Goal: Communication & Community: Participate in discussion

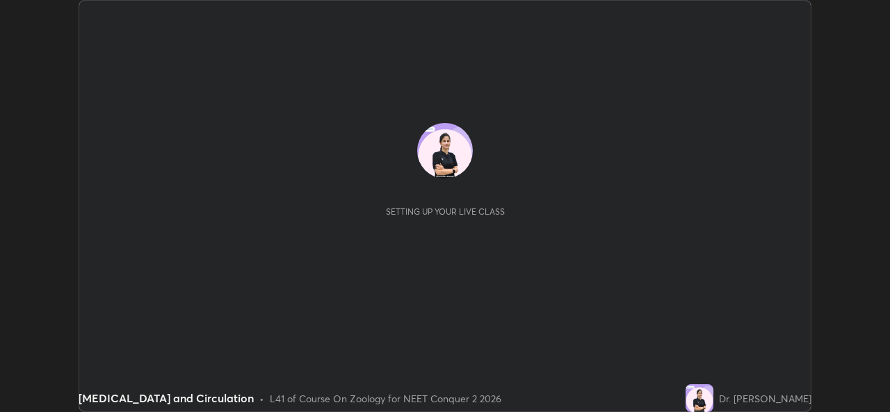
scroll to position [412, 889]
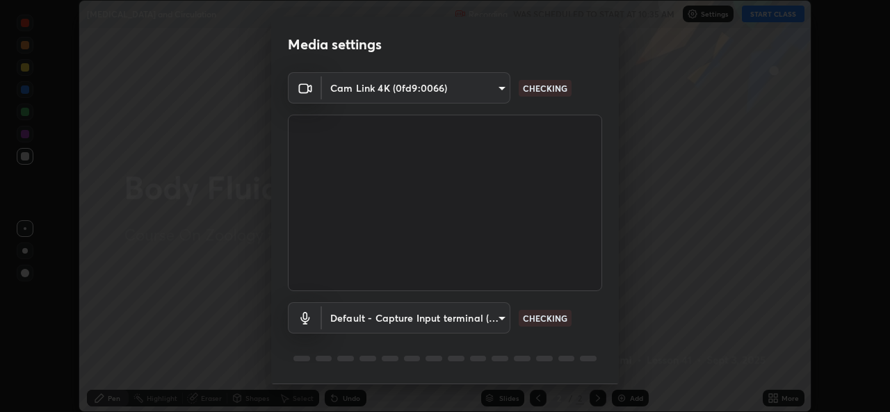
type input "49ae221ac10e7450fae1aa5d9d074b6745a4d7b76778b29691f85c0d3e1dda1d"
click at [501, 316] on body "Erase all [MEDICAL_DATA] and Circulation Recording WAS SCHEDULED TO START AT 10…" at bounding box center [445, 206] width 890 height 412
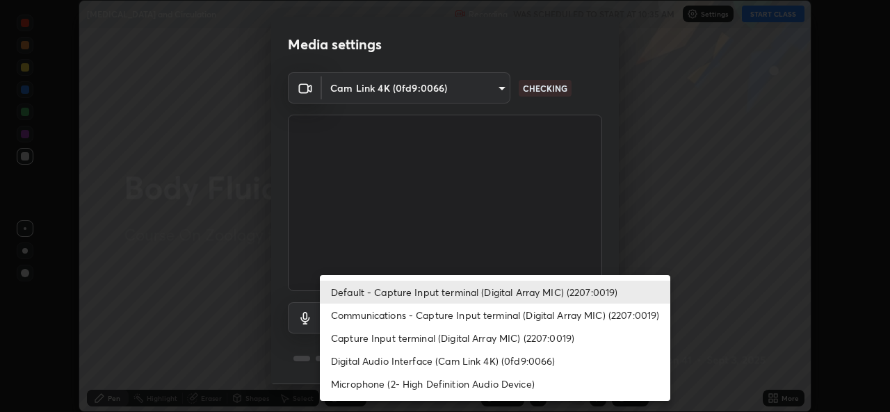
click at [488, 318] on li "Communications - Capture Input terminal (Digital Array MIC) (2207:0019)" at bounding box center [495, 315] width 350 height 23
type input "communications"
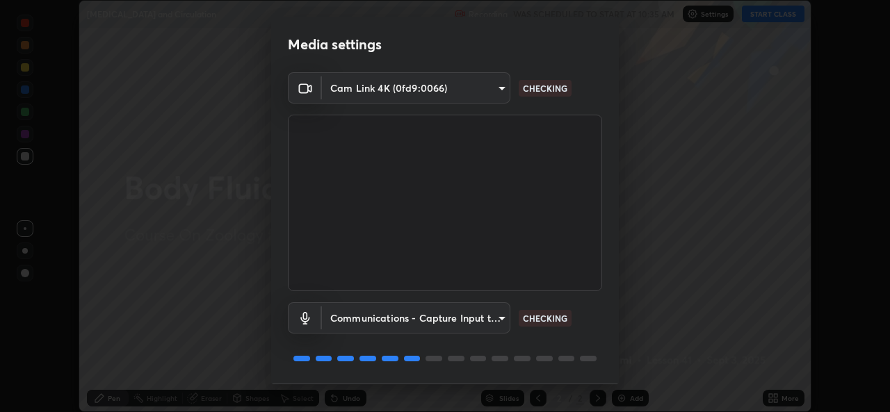
scroll to position [44, 0]
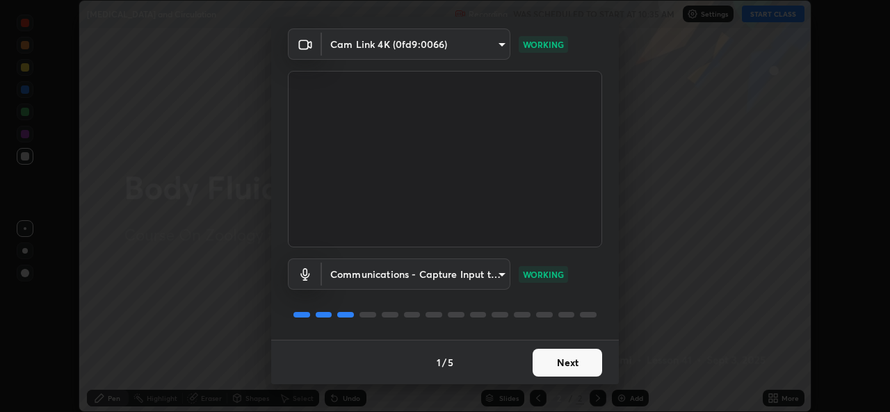
click at [548, 363] on button "Next" at bounding box center [567, 363] width 70 height 28
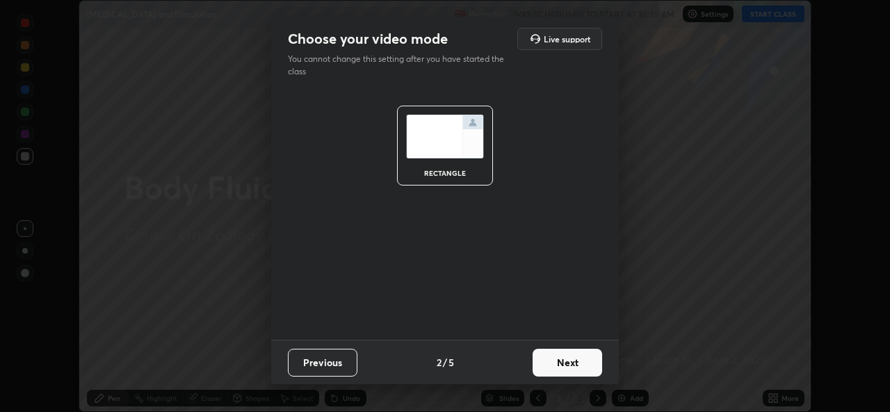
scroll to position [0, 0]
click at [554, 359] on button "Next" at bounding box center [567, 363] width 70 height 28
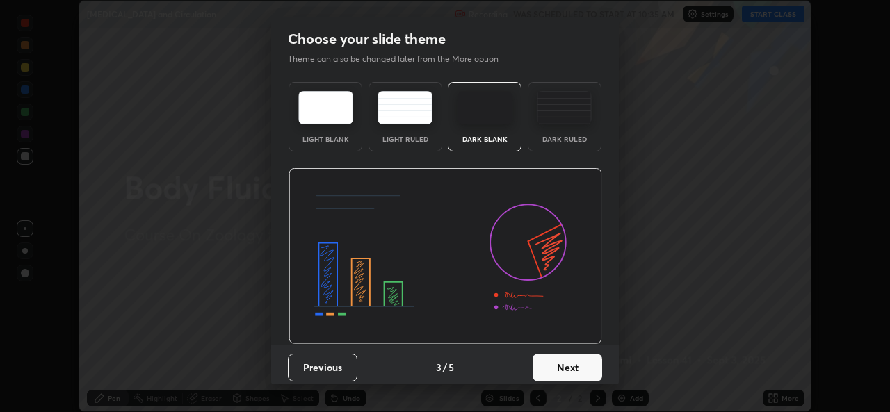
click at [565, 368] on button "Next" at bounding box center [567, 368] width 70 height 28
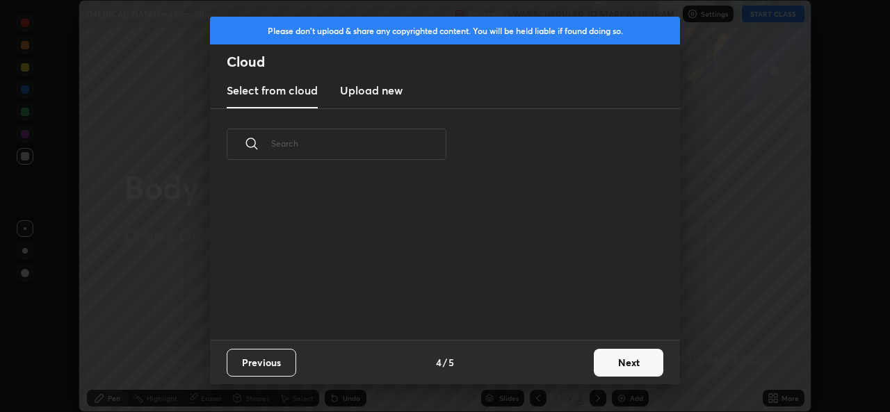
click at [612, 363] on button "Next" at bounding box center [629, 363] width 70 height 28
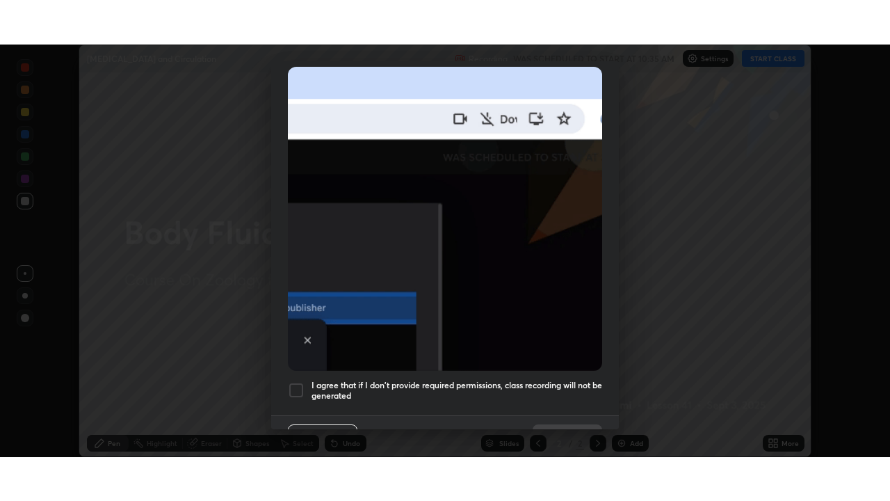
scroll to position [327, 0]
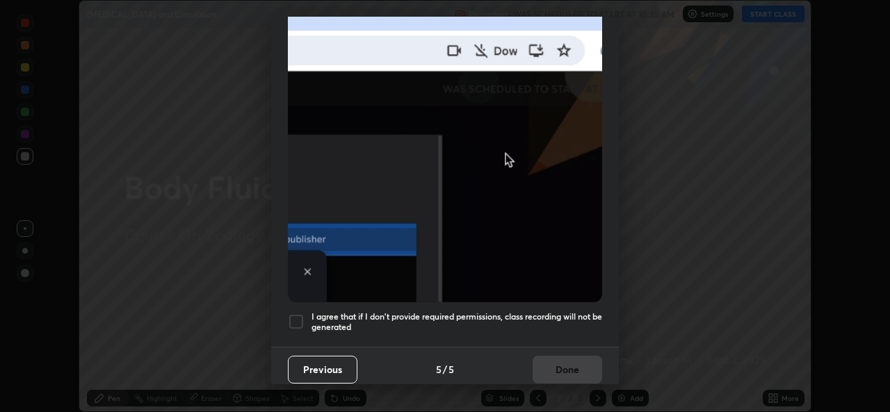
click at [299, 314] on div at bounding box center [296, 322] width 17 height 17
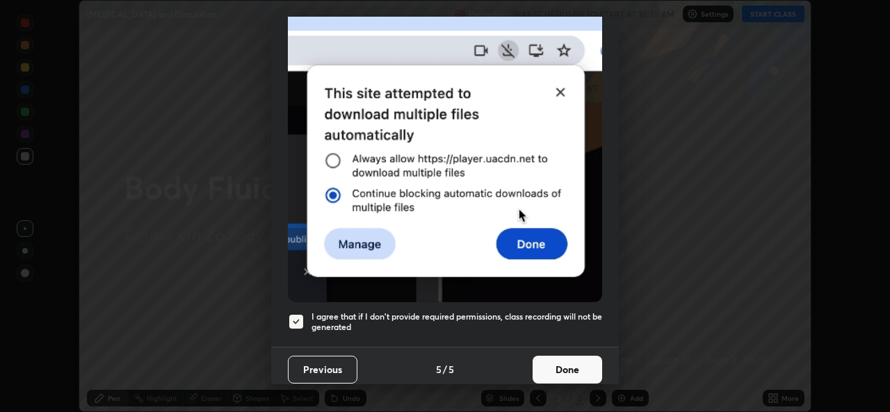
click at [568, 366] on button "Done" at bounding box center [567, 370] width 70 height 28
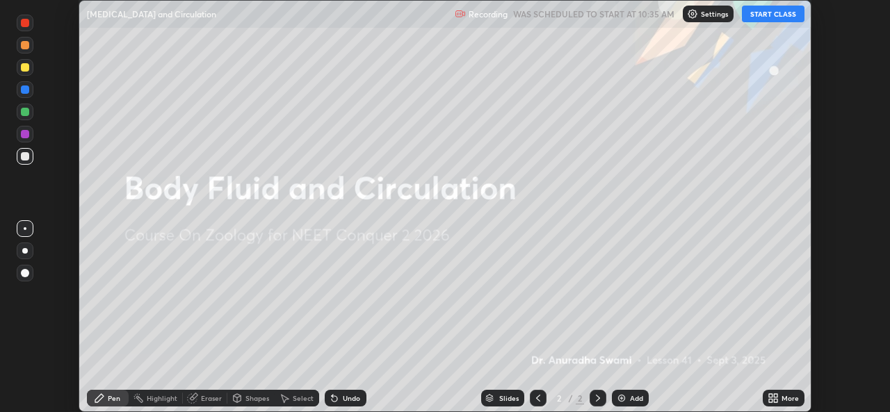
click at [768, 18] on button "START CLASS" at bounding box center [773, 14] width 63 height 17
click at [774, 396] on icon at bounding box center [775, 395] width 3 height 3
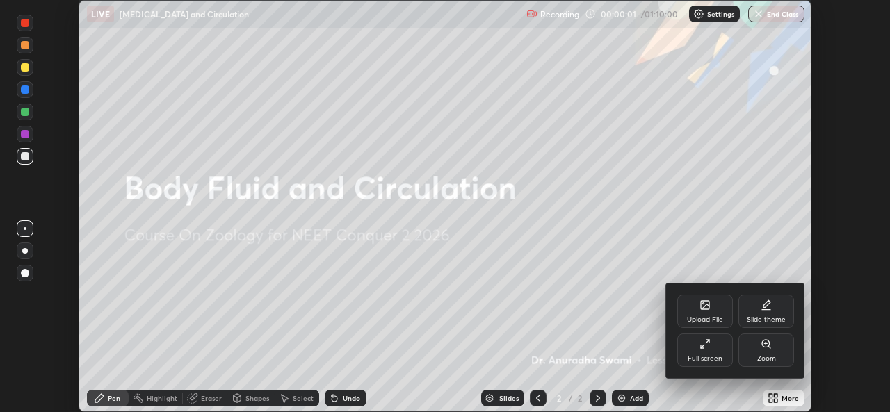
click at [710, 346] on icon at bounding box center [704, 344] width 11 height 11
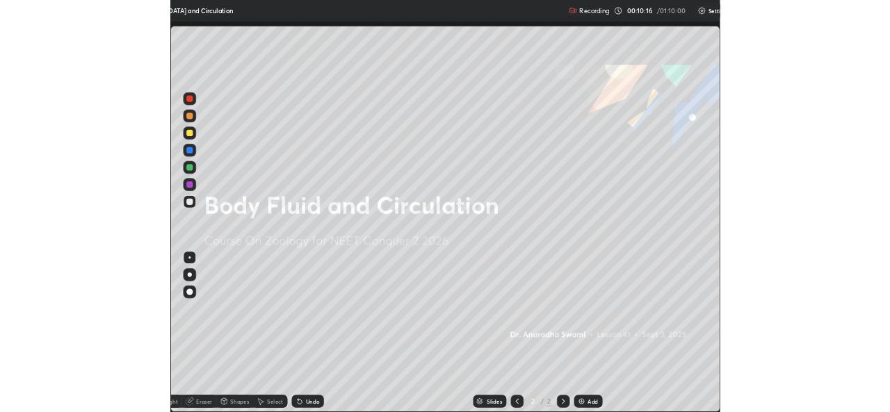
scroll to position [501, 890]
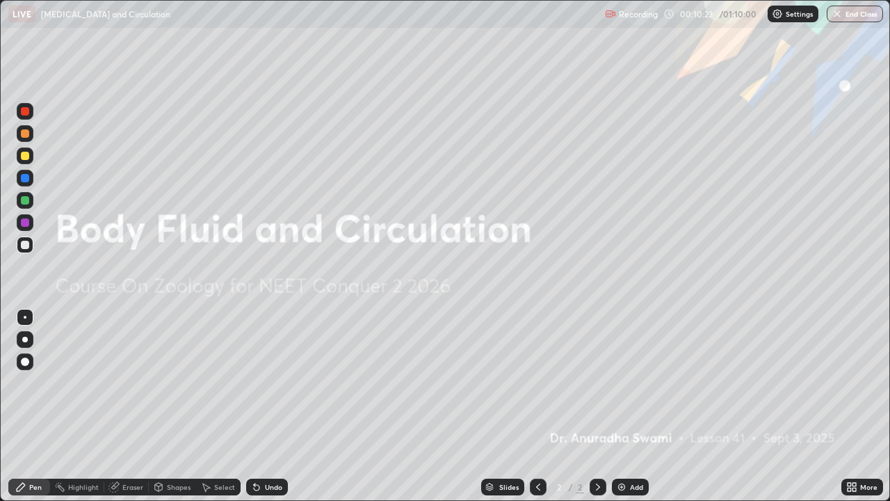
click at [25, 412] on icon at bounding box center [20, 486] width 11 height 11
click at [616, 412] on img at bounding box center [621, 486] width 11 height 11
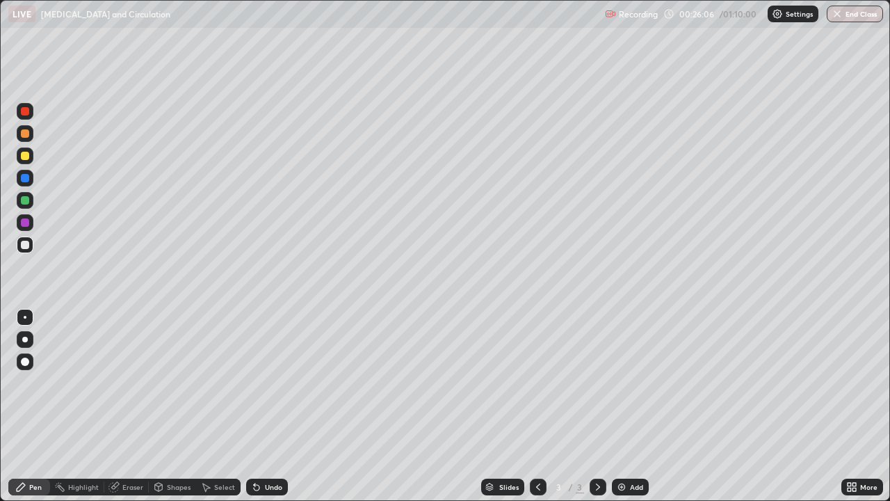
click at [619, 412] on img at bounding box center [621, 486] width 11 height 11
click at [210, 412] on div "Select" at bounding box center [218, 486] width 44 height 17
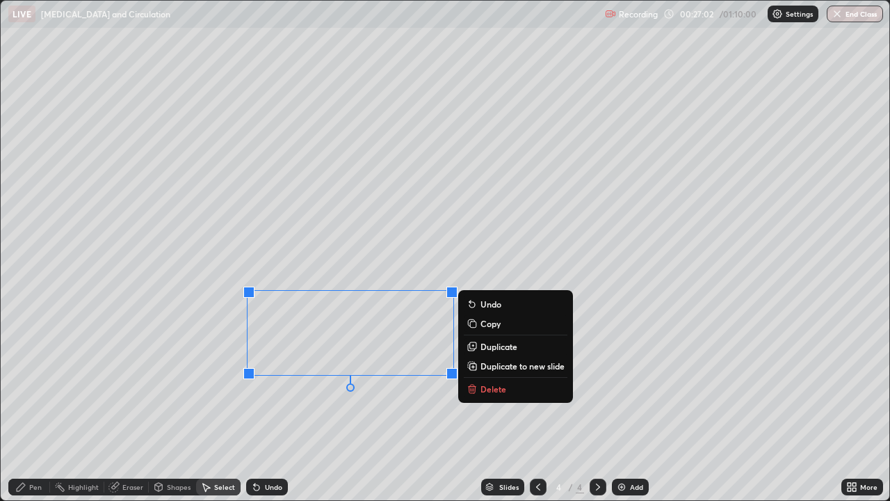
click at [493, 387] on p "Delete" at bounding box center [493, 388] width 26 height 11
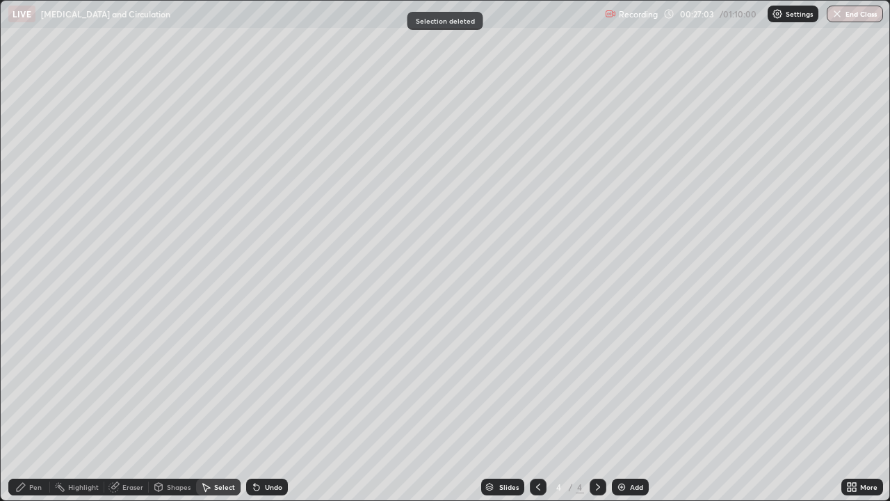
click at [40, 412] on div "Pen" at bounding box center [35, 486] width 13 height 7
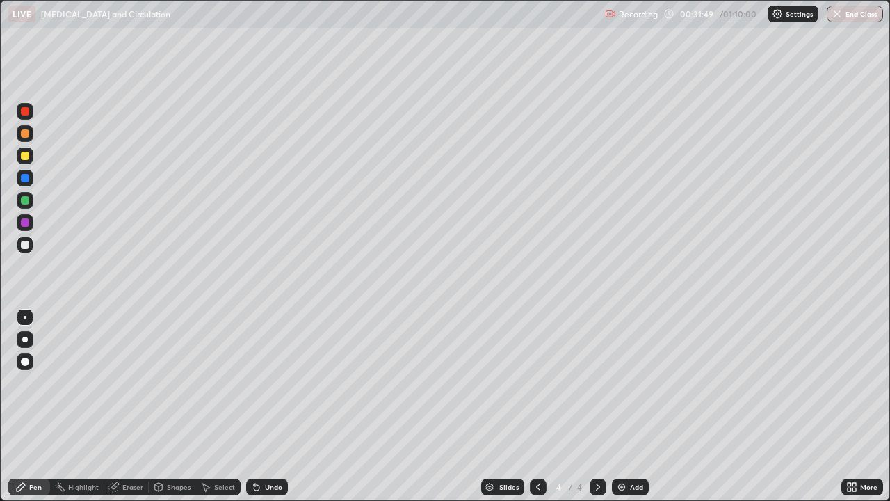
click at [24, 223] on div at bounding box center [25, 222] width 8 height 8
click at [849, 412] on icon at bounding box center [848, 488] width 3 height 3
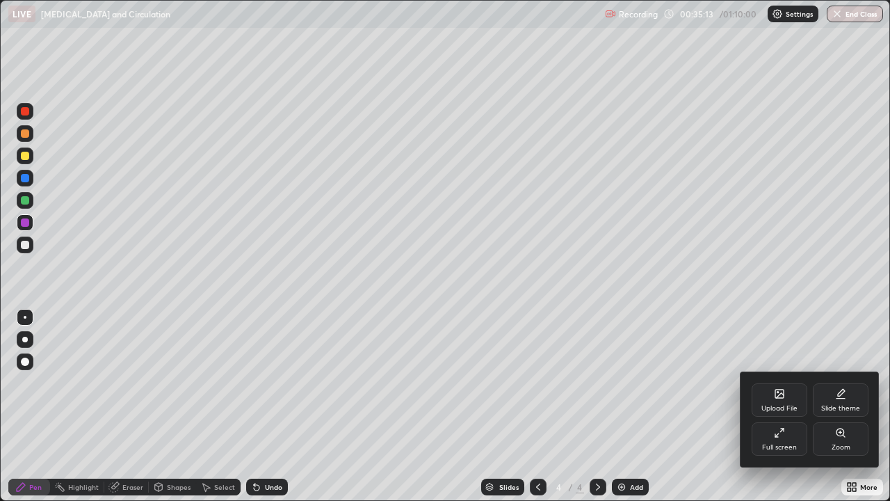
click at [785, 412] on div "Full screen" at bounding box center [779, 447] width 35 height 7
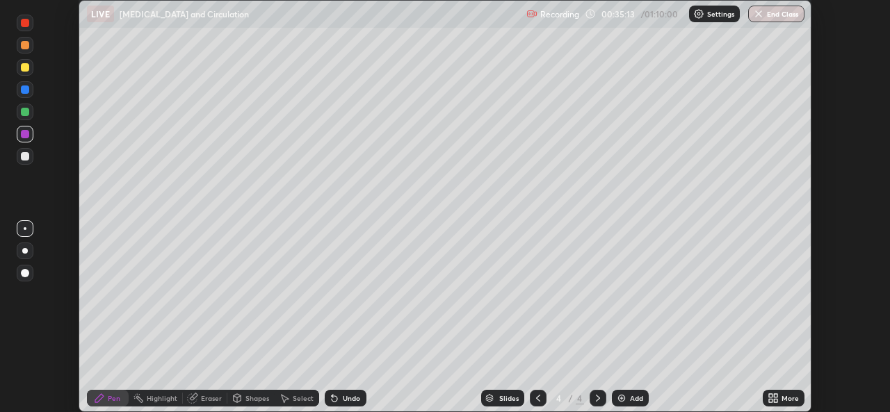
scroll to position [69102, 68625]
click at [770, 399] on icon at bounding box center [770, 400] width 3 height 3
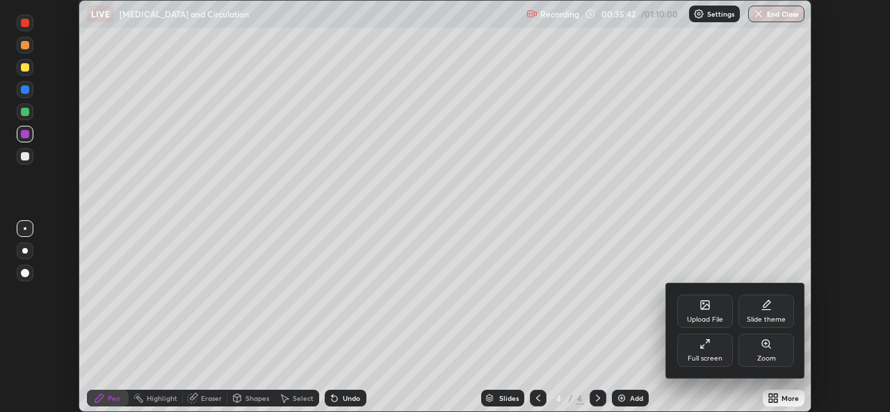
click at [708, 304] on icon at bounding box center [705, 305] width 8 height 8
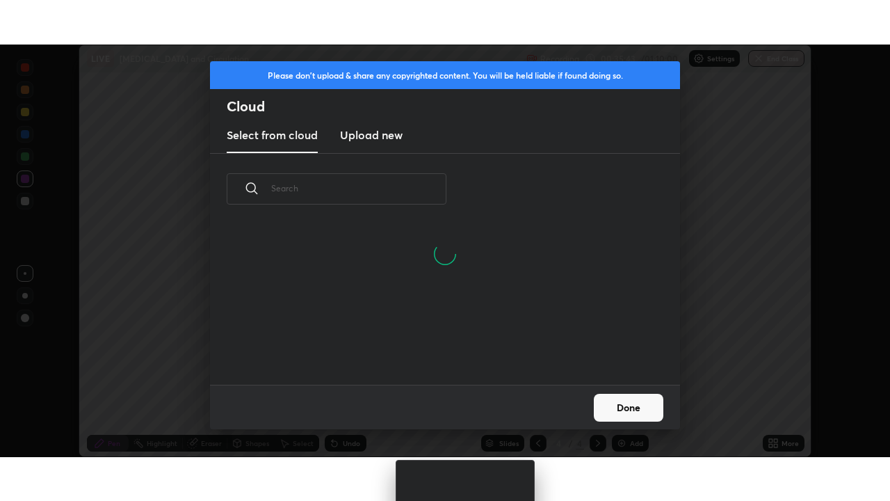
scroll to position [93, 446]
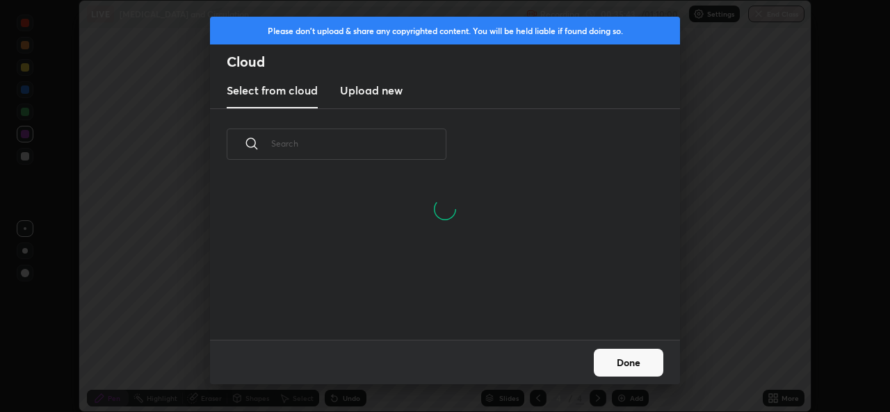
click at [385, 93] on h3 "Upload new" at bounding box center [371, 90] width 63 height 17
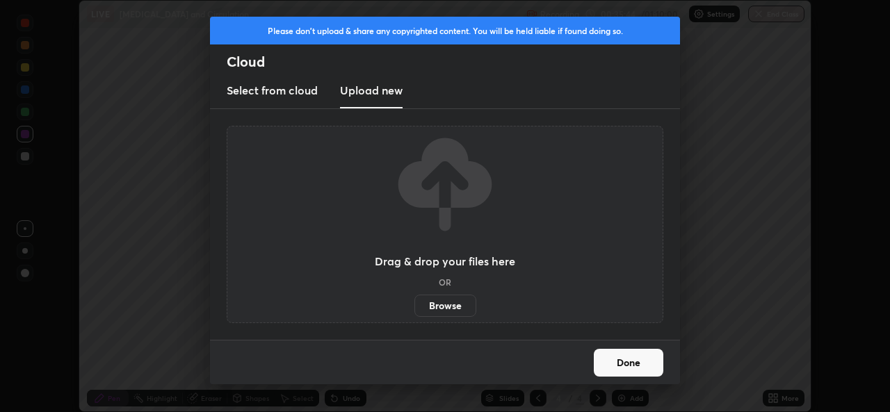
click at [448, 312] on label "Browse" at bounding box center [445, 306] width 62 height 22
click at [414, 312] on input "Browse" at bounding box center [414, 306] width 0 height 22
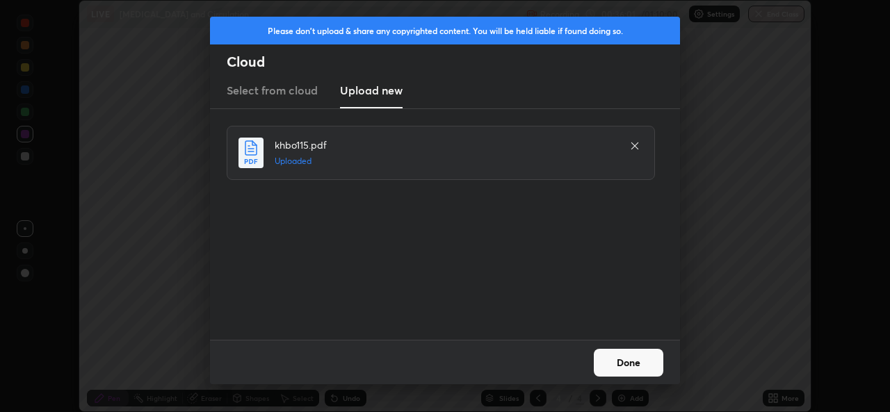
click at [626, 363] on button "Done" at bounding box center [629, 363] width 70 height 28
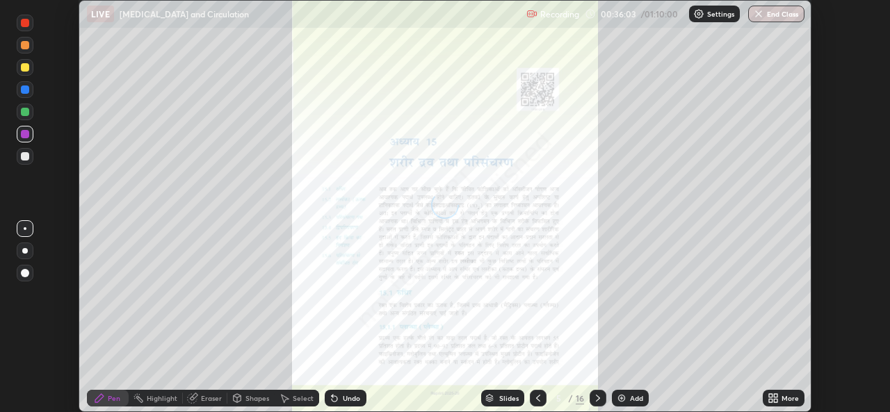
click at [771, 400] on icon at bounding box center [770, 400] width 3 height 3
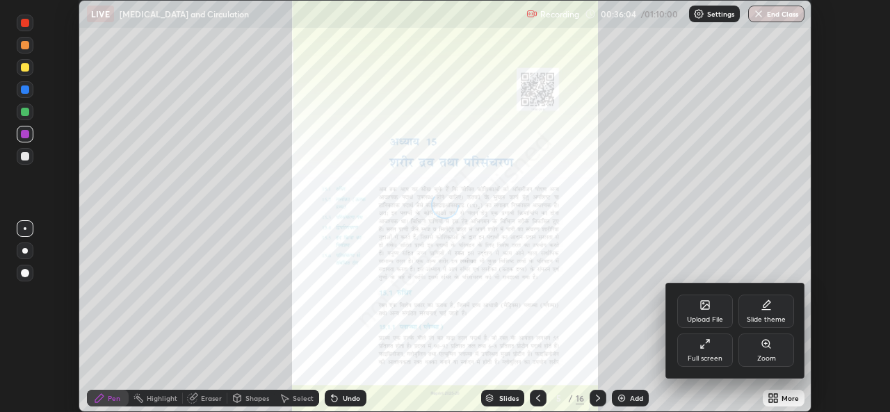
click at [707, 351] on div "Full screen" at bounding box center [705, 350] width 56 height 33
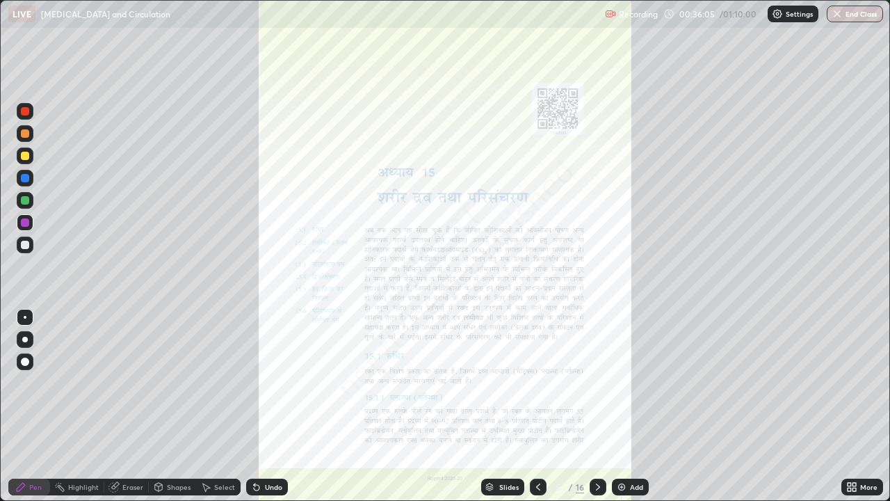
scroll to position [501, 890]
click at [596, 412] on icon at bounding box center [597, 486] width 11 height 11
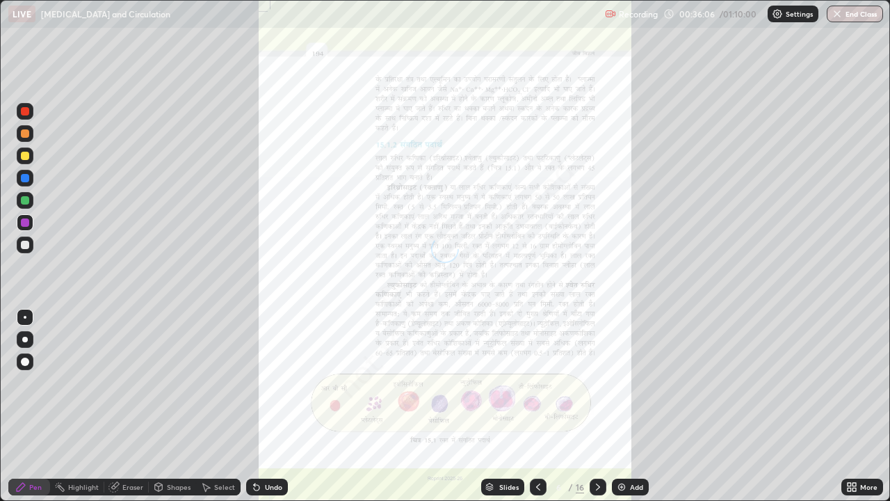
click at [597, 412] on div at bounding box center [597, 487] width 17 height 28
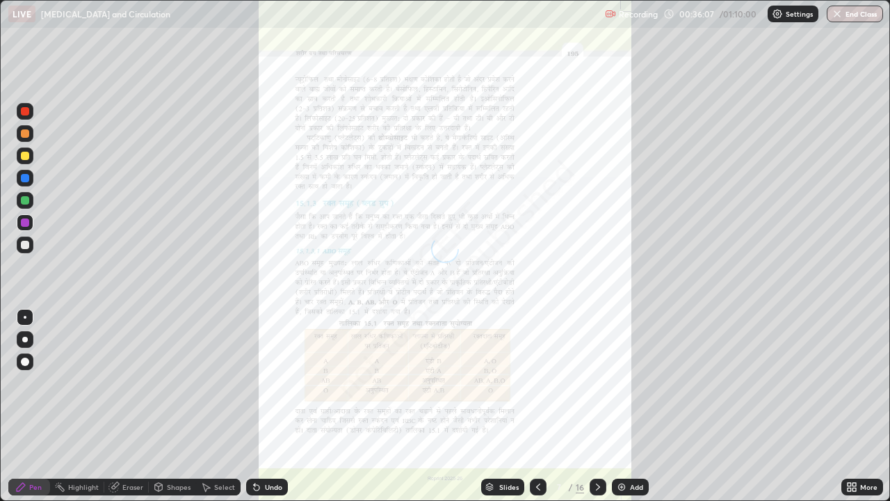
click at [597, 412] on icon at bounding box center [597, 486] width 11 height 11
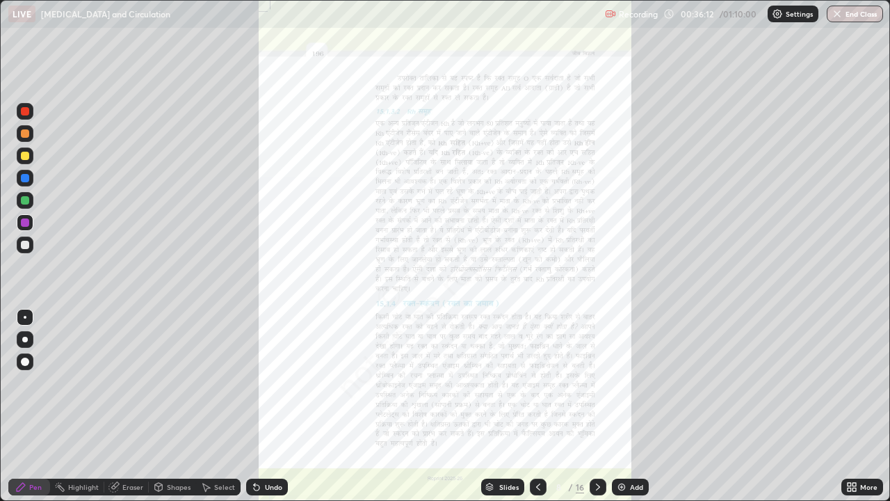
click at [530, 412] on div at bounding box center [538, 486] width 17 height 17
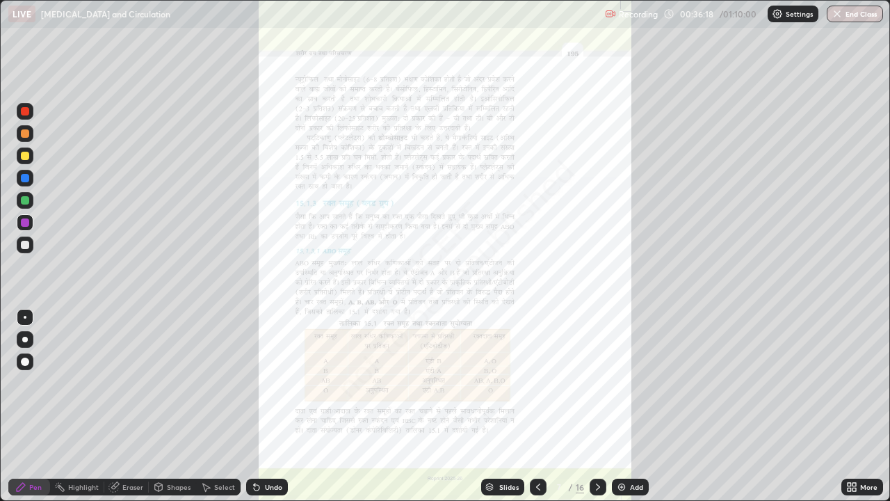
click at [854, 412] on icon at bounding box center [853, 488] width 3 height 3
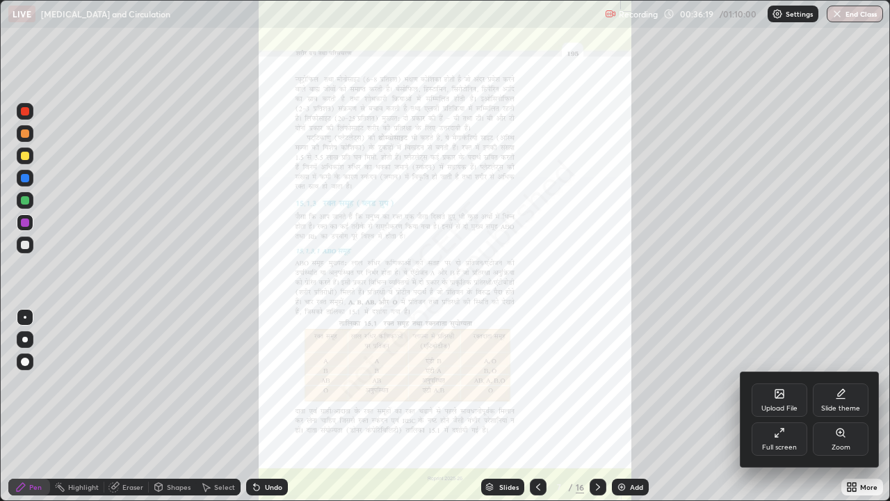
click at [842, 412] on icon at bounding box center [840, 432] width 8 height 8
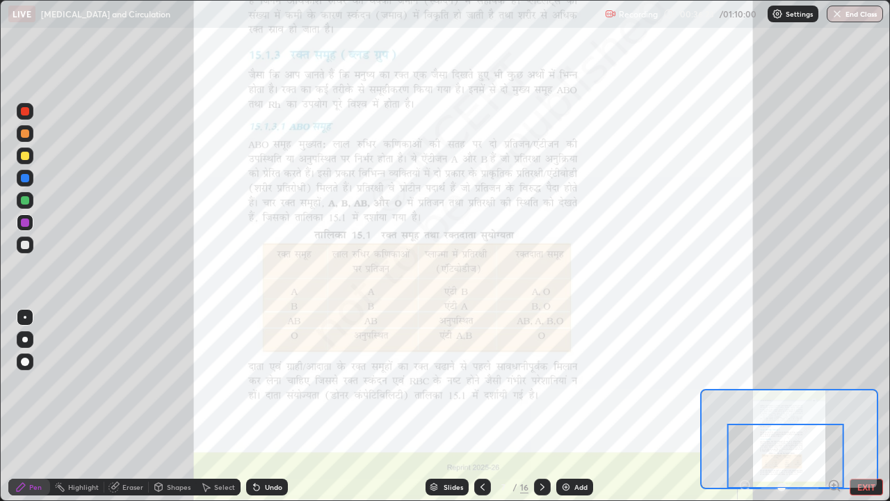
click at [803, 412] on div at bounding box center [785, 455] width 117 height 65
click at [25, 224] on div at bounding box center [25, 222] width 8 height 8
click at [565, 412] on img at bounding box center [565, 486] width 11 height 11
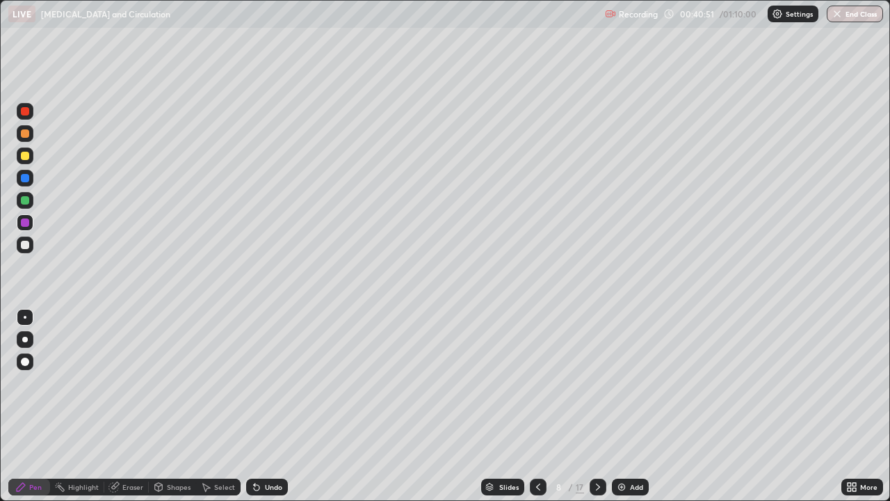
click at [27, 248] on div at bounding box center [25, 245] width 8 height 8
click at [619, 412] on img at bounding box center [621, 486] width 11 height 11
click at [532, 412] on div at bounding box center [538, 486] width 17 height 17
click at [537, 412] on icon at bounding box center [537, 486] width 11 height 11
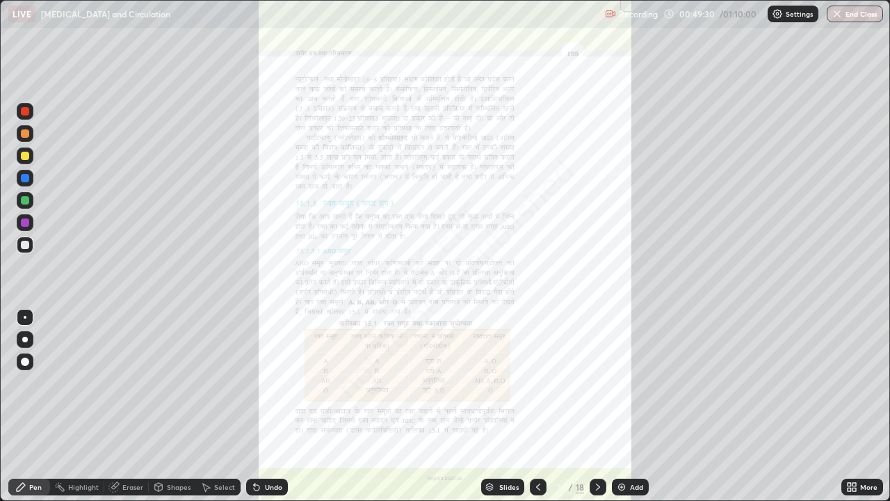
click at [854, 412] on icon at bounding box center [853, 483] width 3 height 3
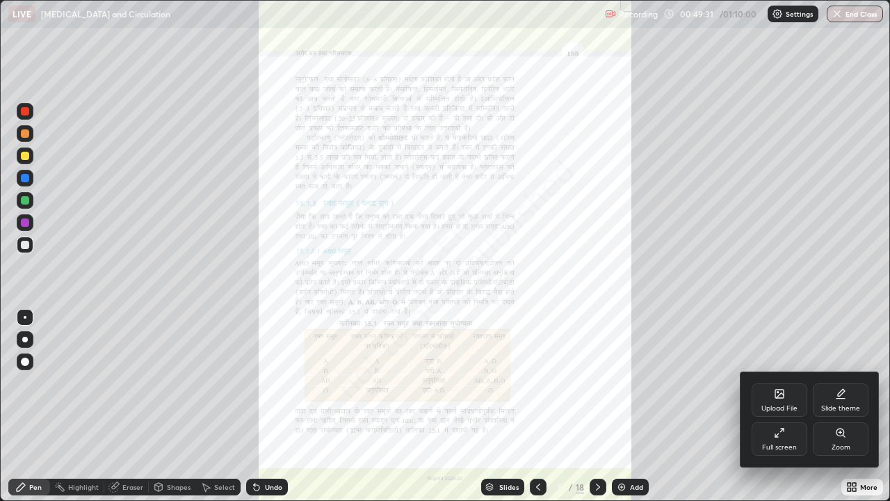
click at [840, 412] on icon at bounding box center [840, 432] width 8 height 8
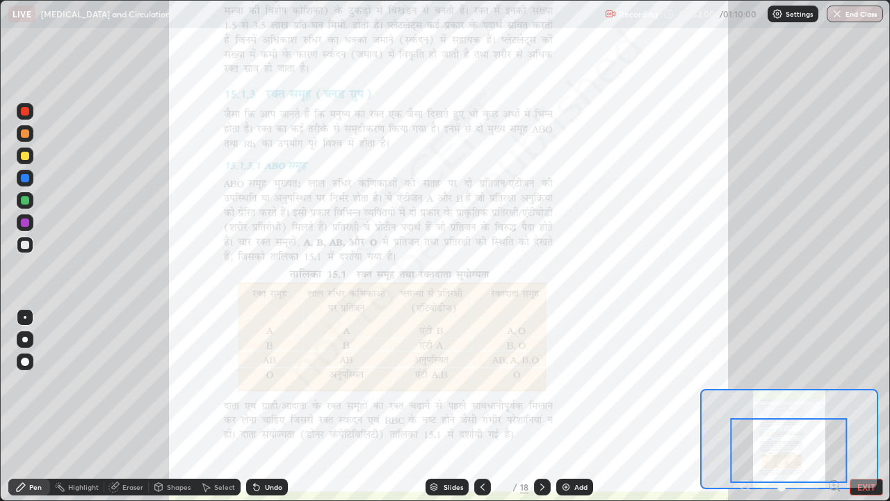
click at [541, 412] on icon at bounding box center [542, 486] width 11 height 11
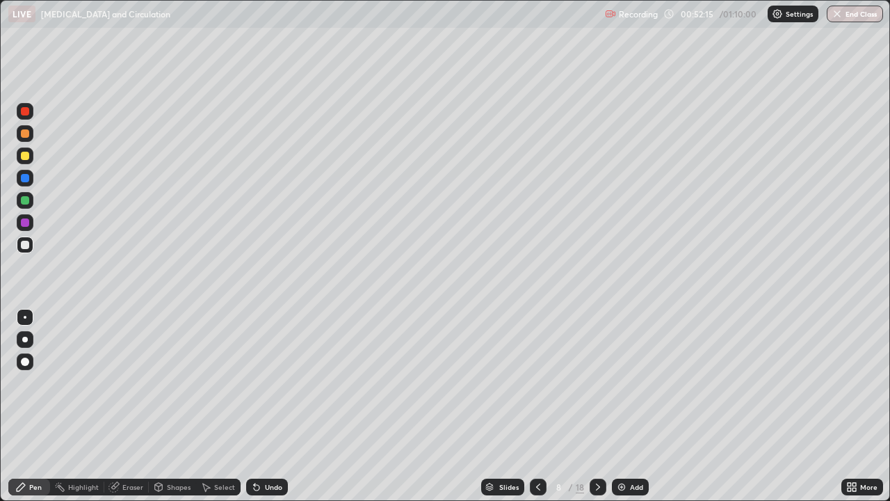
click at [536, 412] on icon at bounding box center [537, 486] width 11 height 11
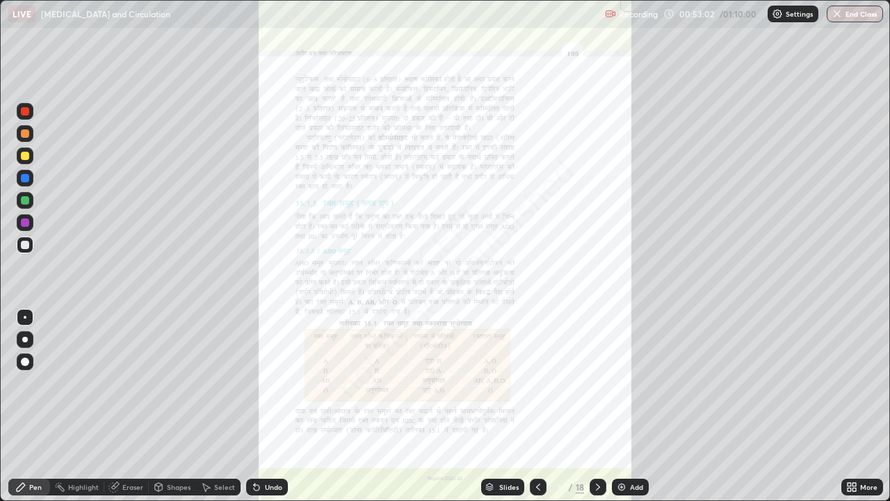
click at [596, 412] on icon at bounding box center [598, 486] width 4 height 7
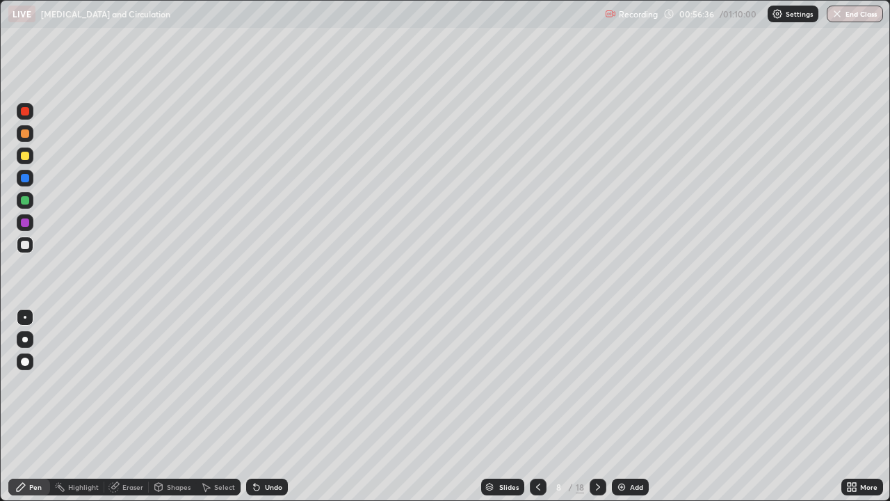
click at [840, 19] on img "button" at bounding box center [836, 13] width 11 height 11
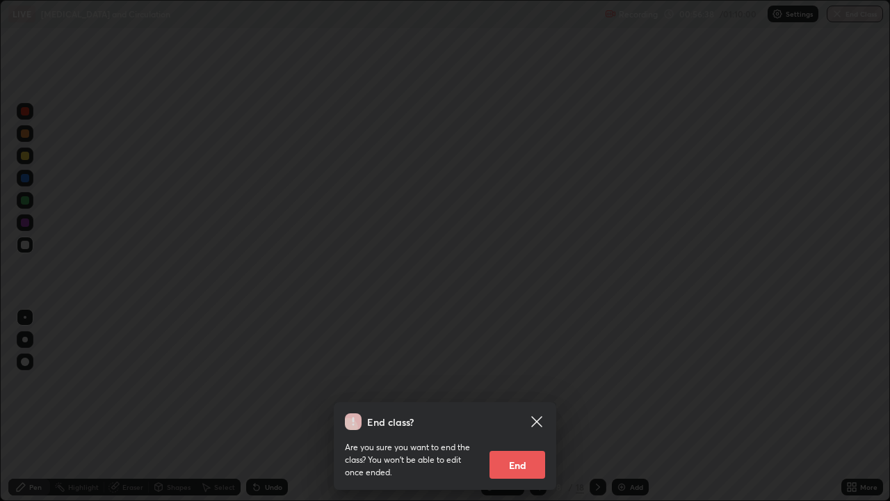
click at [530, 412] on button "End" at bounding box center [517, 464] width 56 height 28
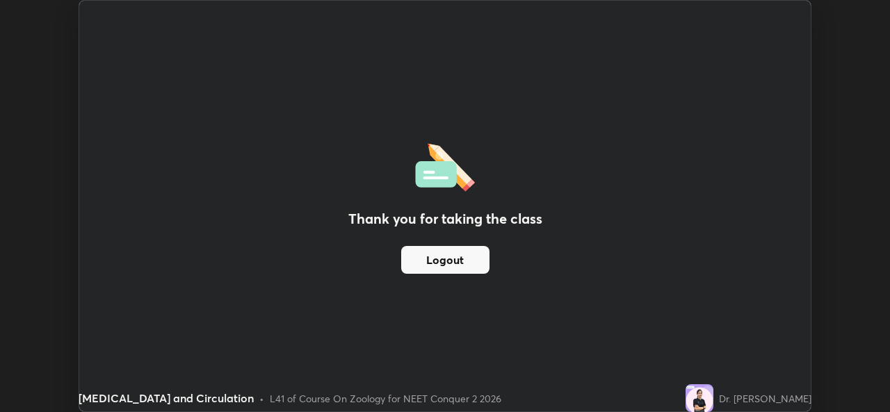
scroll to position [69102, 68625]
